Goal: Information Seeking & Learning: Learn about a topic

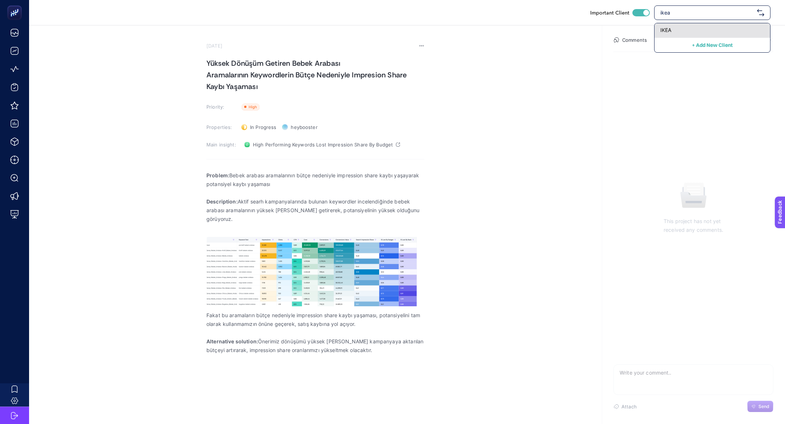
type input "ikea"
click at [707, 30] on div "IKEA" at bounding box center [713, 30] width 116 height 15
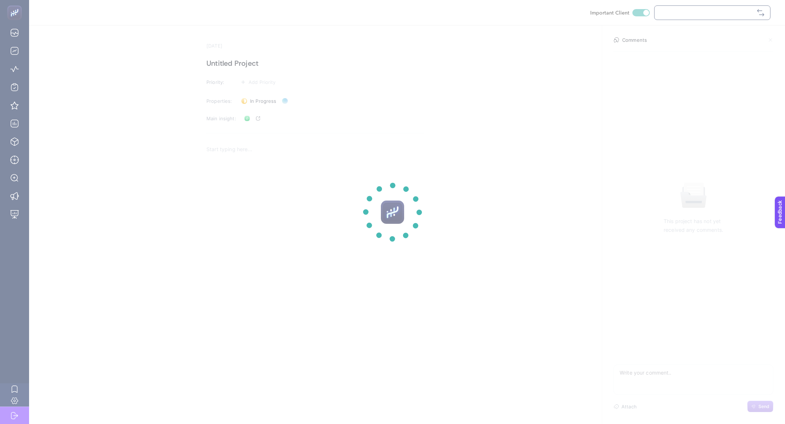
checkbox input "true"
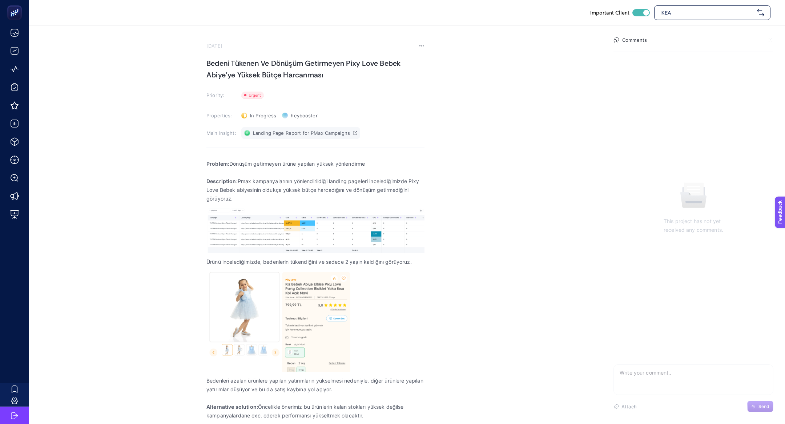
click at [263, 138] on link "Landing Page Report for PMax Campaigns" at bounding box center [300, 133] width 119 height 12
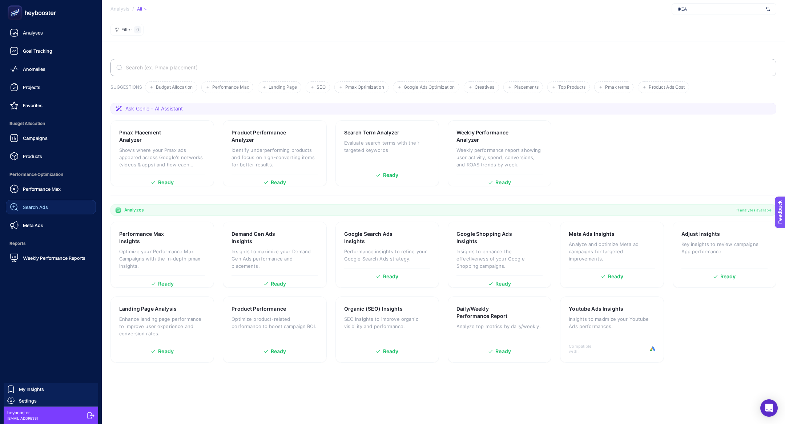
click at [37, 205] on span "Search Ads" at bounding box center [35, 207] width 25 height 6
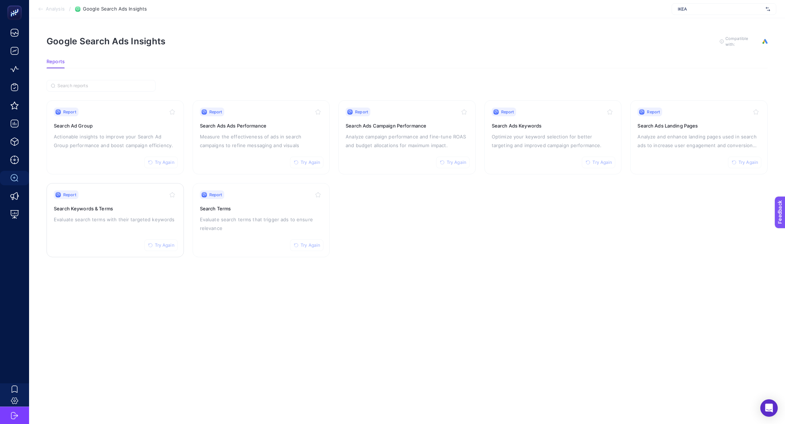
click at [119, 226] on div "Report Try Again Search Keywords & Terms Evaluate search terms with their targe…" at bounding box center [115, 220] width 123 height 60
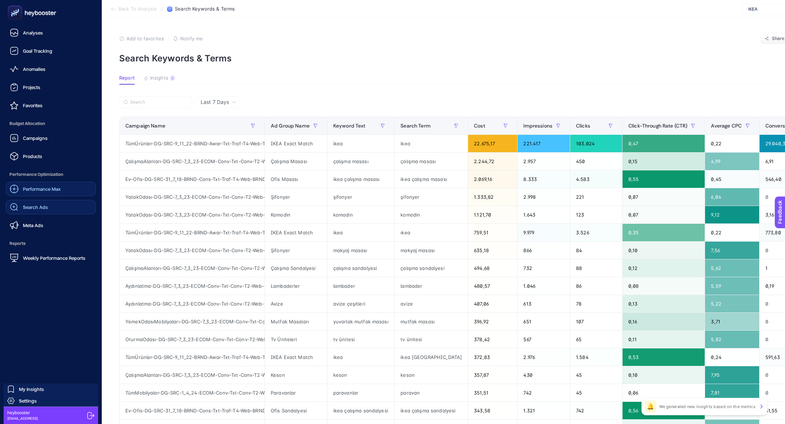
click at [51, 189] on span "Performance Max" at bounding box center [42, 189] width 38 height 6
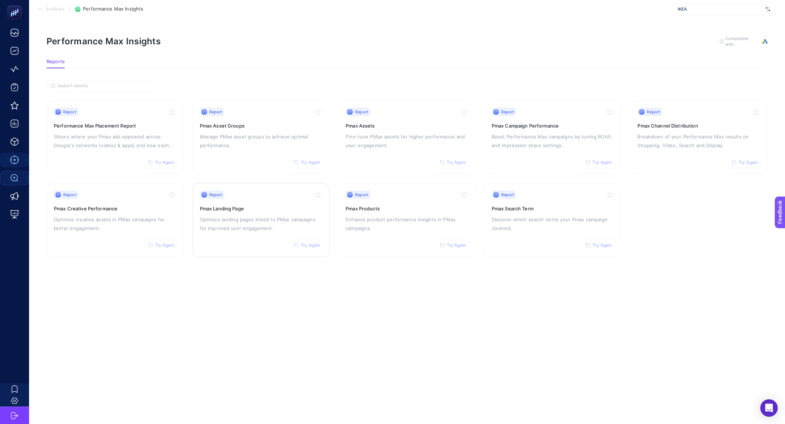
click at [214, 233] on div "Report Try Again Pmax Landing Page Optimize landing pages linked to PMax campai…" at bounding box center [261, 220] width 123 height 60
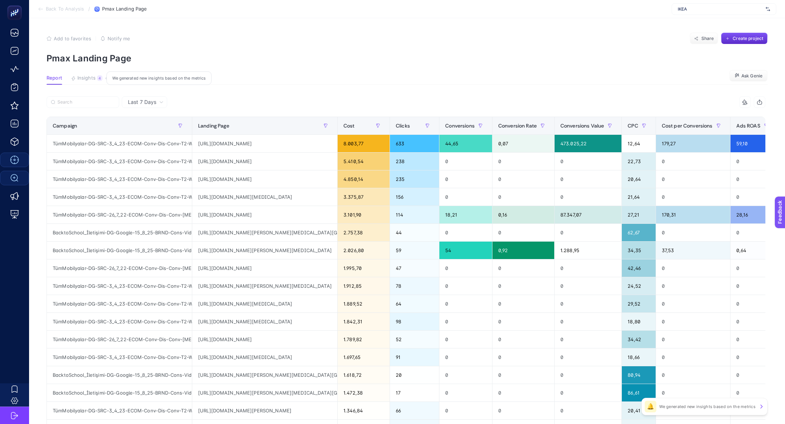
click at [98, 76] on div "4" at bounding box center [99, 78] width 5 height 6
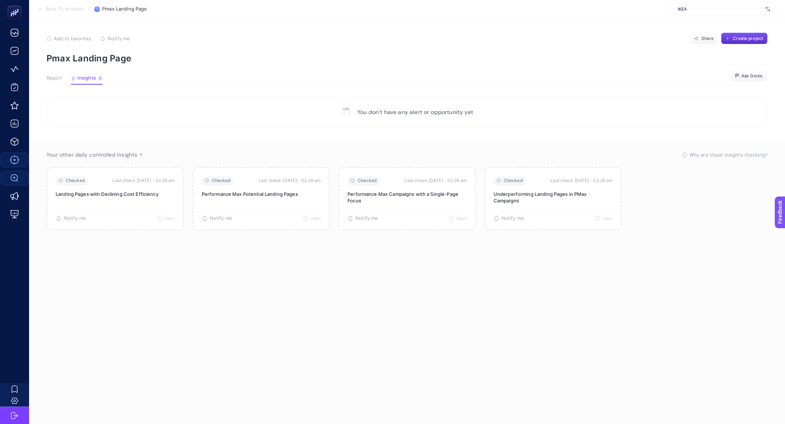
click at [48, 79] on span "Report" at bounding box center [55, 78] width 16 height 6
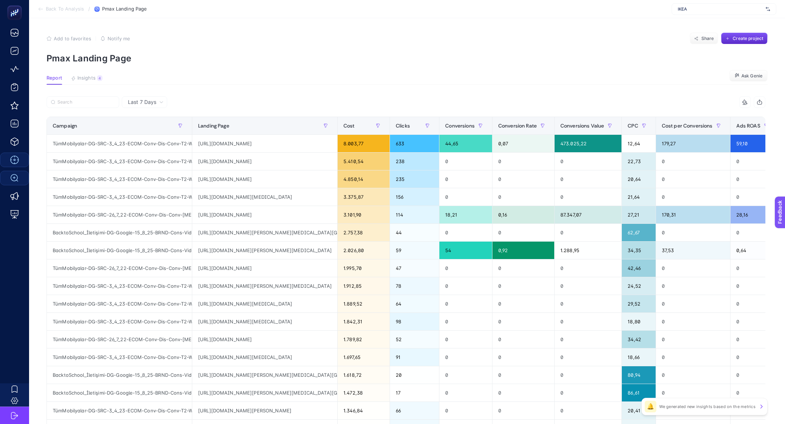
scroll to position [0, 58]
click at [283, 160] on div "https://www.ikea.com.tr/urun/ivar-gri-yesil-160x30x83-cm-kapakli-dolap-89508118" at bounding box center [264, 161] width 145 height 17
click at [53, 109] on div at bounding box center [226, 104] width 359 height 16
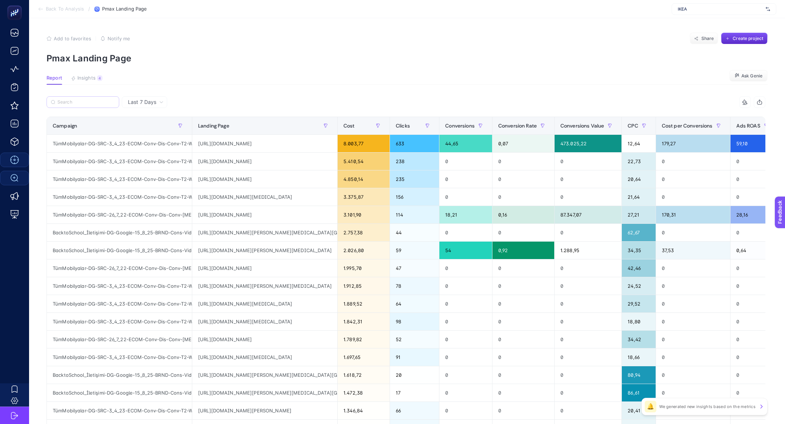
click at [58, 105] on label at bounding box center [83, 102] width 73 height 12
click at [58, 105] on input "Search" at bounding box center [85, 102] width 57 height 5
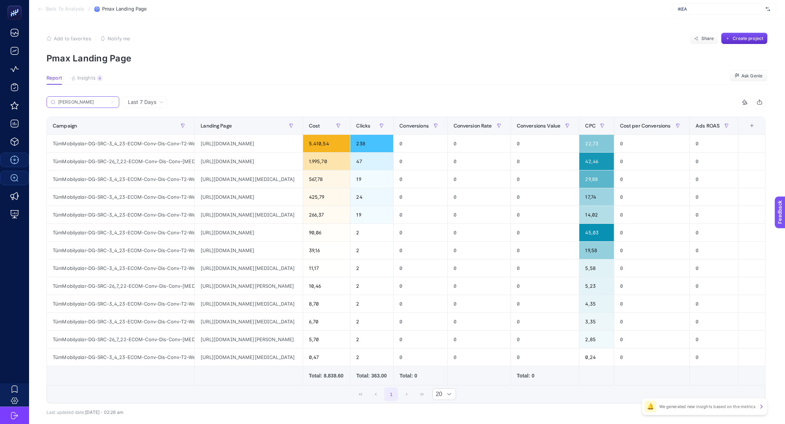
type input "ivar"
click at [156, 112] on div "ivar" at bounding box center [226, 104] width 359 height 16
click at [156, 106] on div "Last 7 Days" at bounding box center [144, 102] width 45 height 12
click at [148, 134] on li "Last 30 Days" at bounding box center [144, 130] width 41 height 13
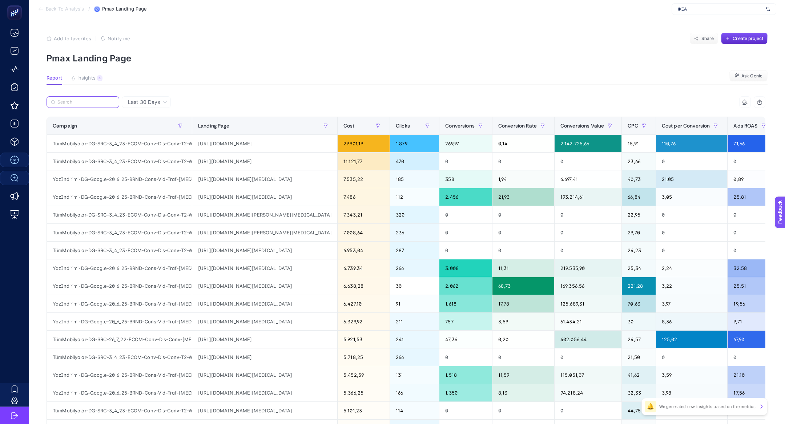
click at [95, 103] on input "Search" at bounding box center [85, 102] width 57 height 5
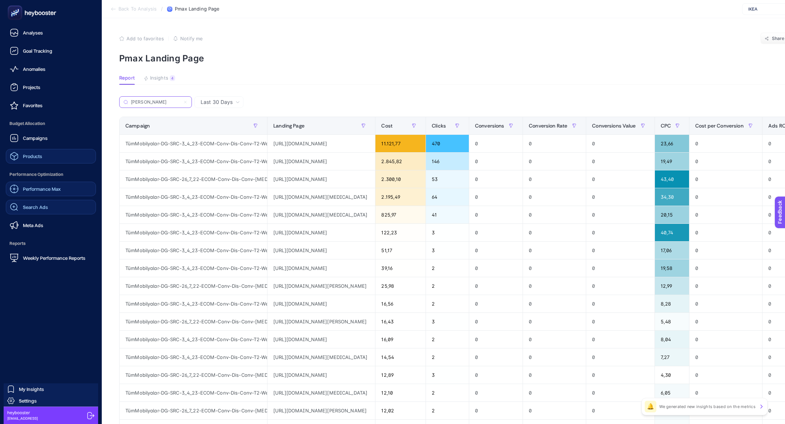
type input "ivar"
click at [20, 159] on div "Products" at bounding box center [26, 156] width 32 height 9
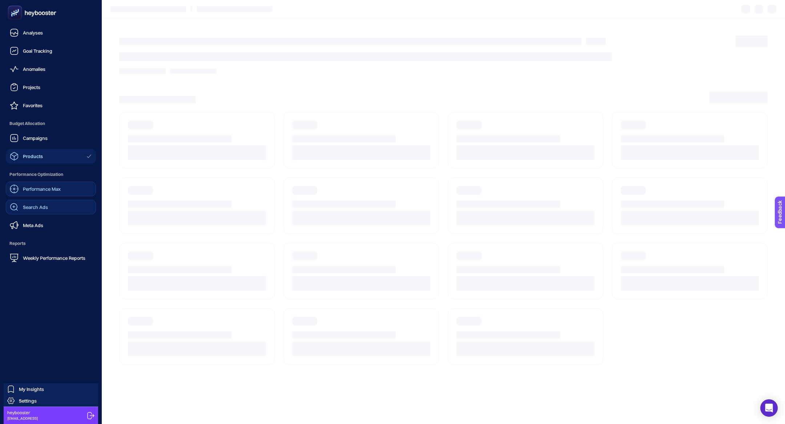
click at [34, 186] on span "Performance Max" at bounding box center [42, 189] width 38 height 6
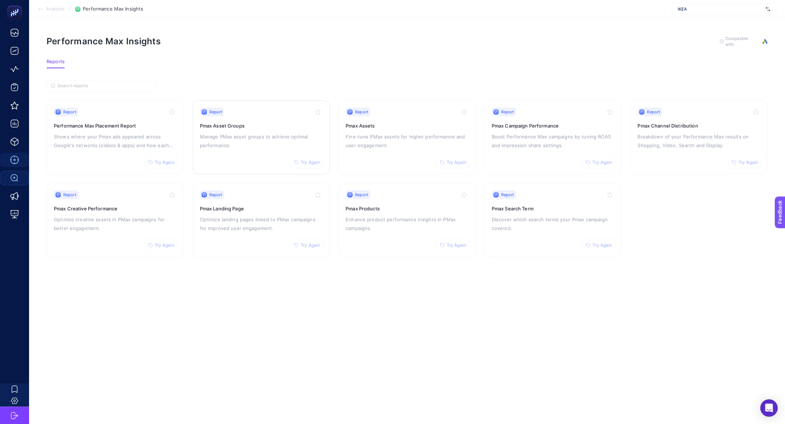
click at [270, 134] on p "Manage PMax asset groups to achieve optimal performance." at bounding box center [261, 140] width 123 height 17
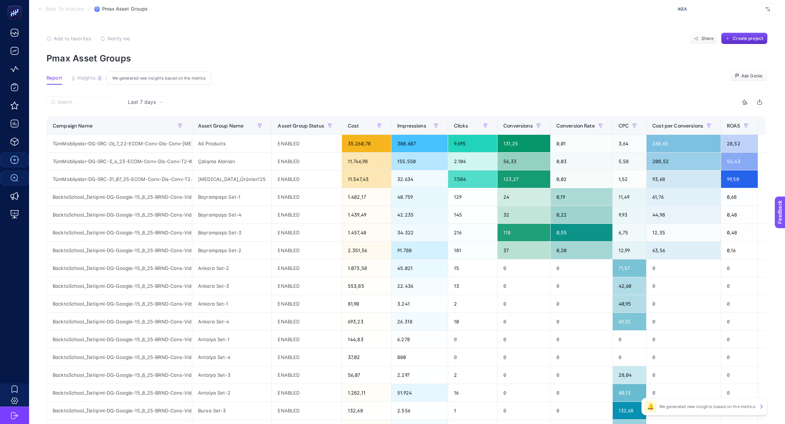
click at [86, 82] on button "Insights 2 We generated new insights based on the metrics" at bounding box center [87, 79] width 32 height 9
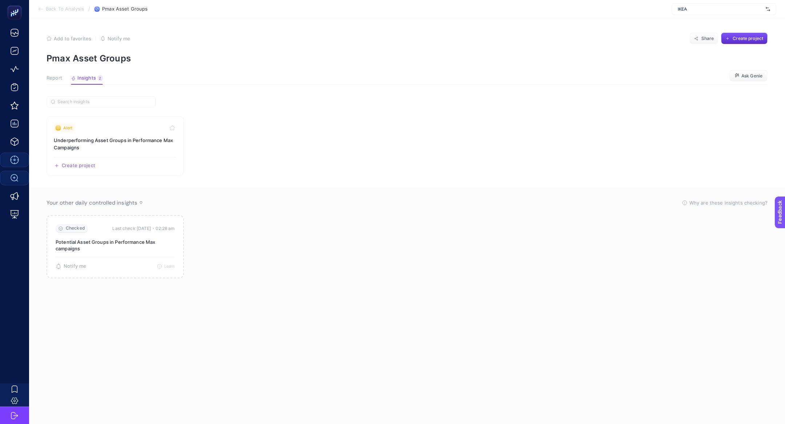
click at [56, 79] on span "Report" at bounding box center [55, 78] width 16 height 6
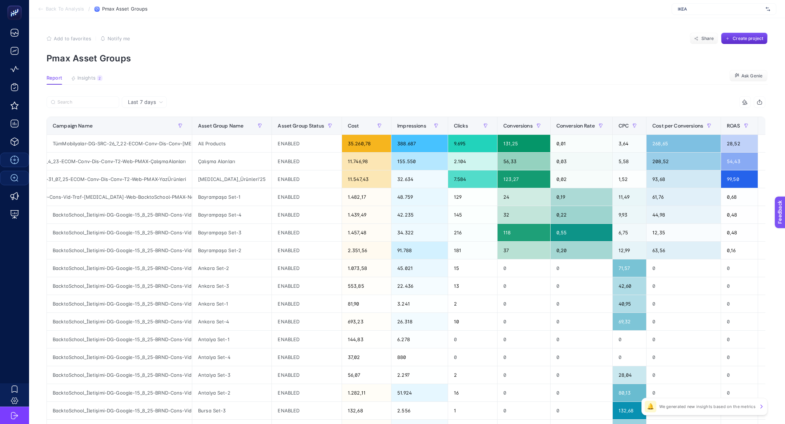
scroll to position [0, 157]
click at [65, 103] on input "Search" at bounding box center [85, 102] width 57 height 5
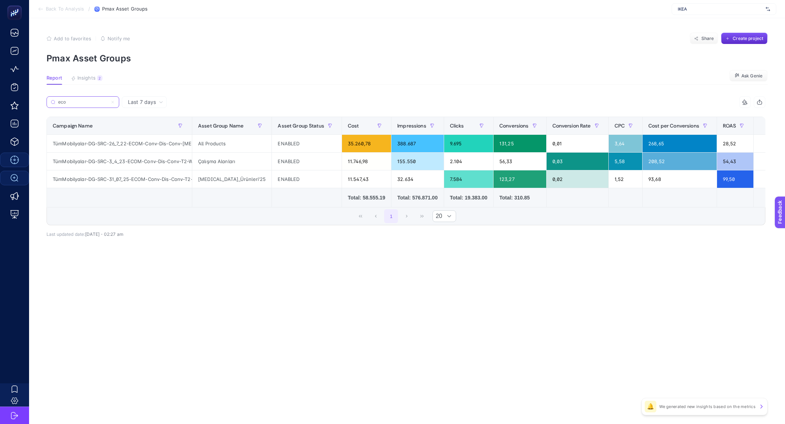
scroll to position [0, 9]
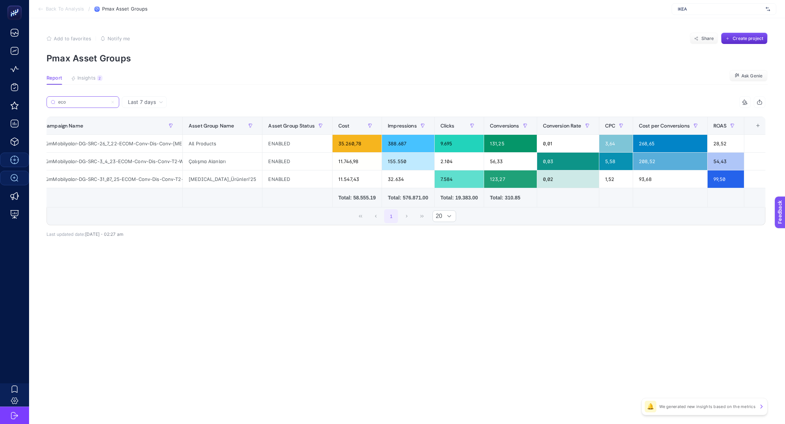
type input "eco"
click at [751, 128] on div "+" at bounding box center [758, 126] width 14 height 6
click at [715, 170] on div "Conversions Value" at bounding box center [728, 169] width 33 height 6
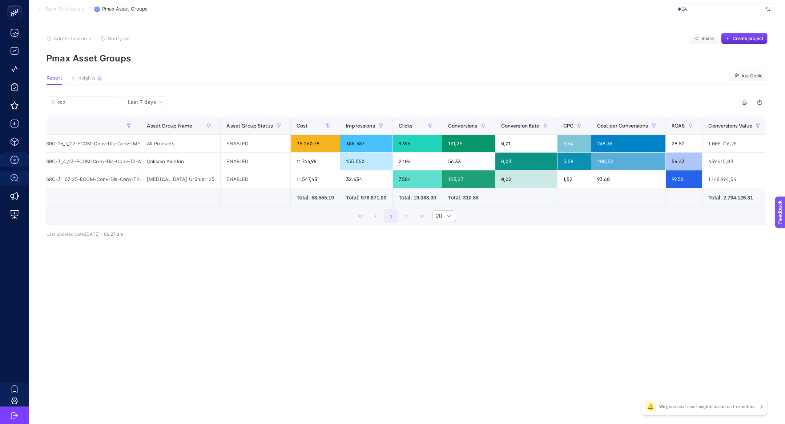
click at [742, 99] on icon at bounding box center [745, 102] width 6 height 6
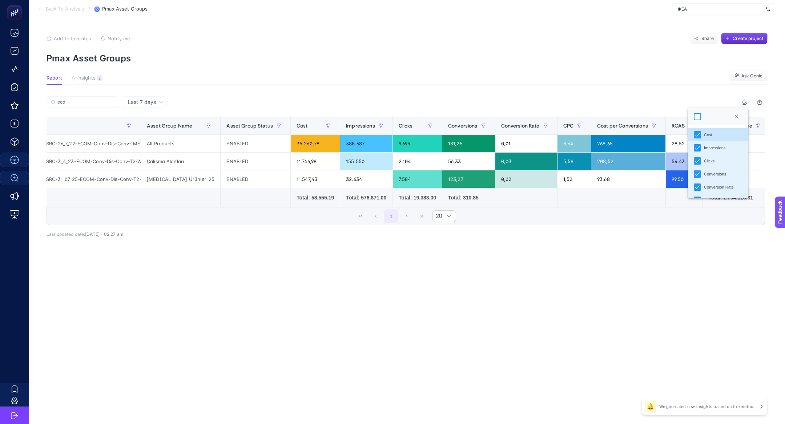
click at [701, 117] on div at bounding box center [697, 116] width 7 height 7
click at [572, 177] on div "1,52" at bounding box center [573, 178] width 33 height 17
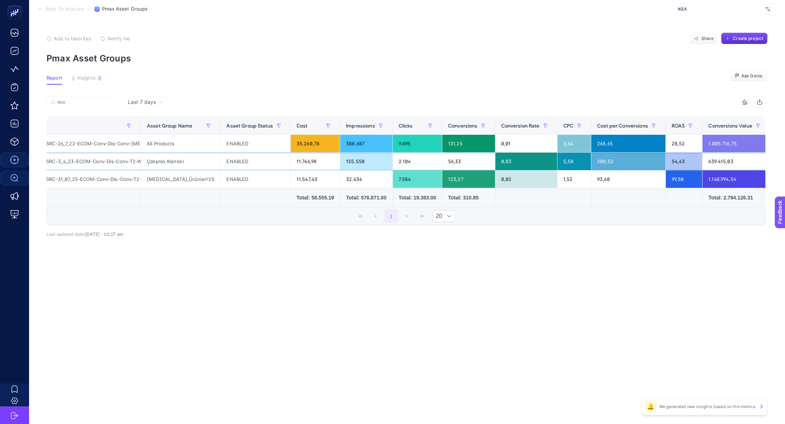
click at [550, 166] on div "0,03" at bounding box center [526, 161] width 62 height 17
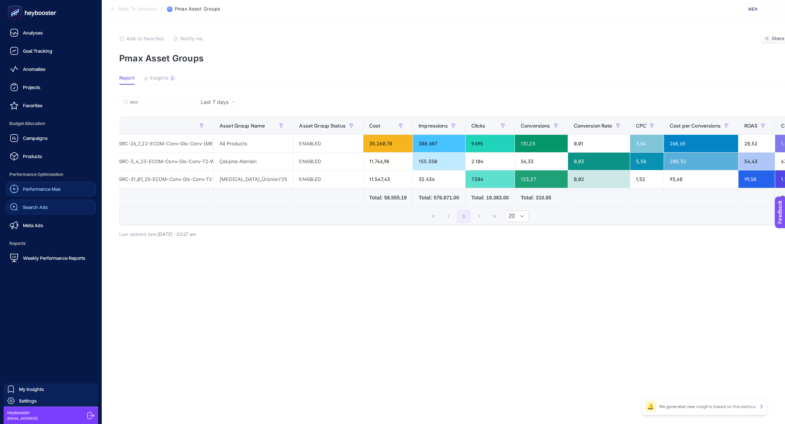
click at [56, 217] on div "Performance Max Search Ads Meta Ads" at bounding box center [51, 207] width 90 height 51
click at [61, 201] on link "Search Ads" at bounding box center [51, 207] width 90 height 15
